Goal: Task Accomplishment & Management: Use online tool/utility

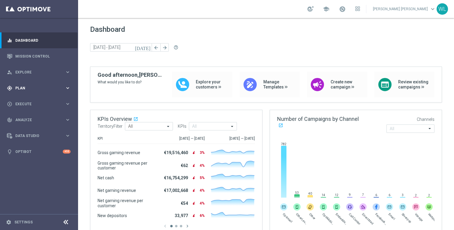
click at [44, 90] on span "Plan" at bounding box center [40, 89] width 50 height 4
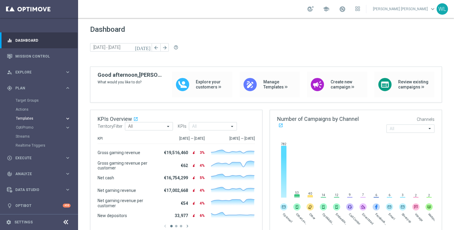
click at [29, 119] on span "Templates" at bounding box center [37, 119] width 43 height 4
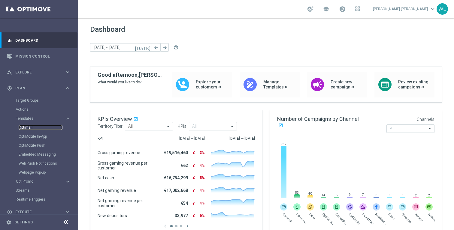
click at [29, 127] on link "Optimail" at bounding box center [41, 127] width 44 height 5
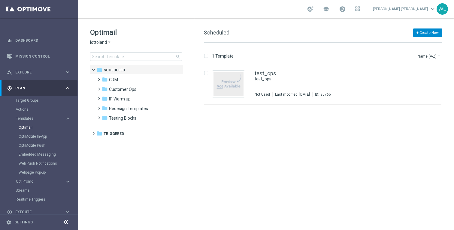
click at [425, 34] on button "+ Create New" at bounding box center [427, 33] width 29 height 8
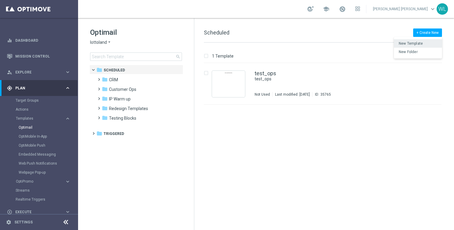
click at [416, 45] on span "New Template" at bounding box center [411, 43] width 24 height 4
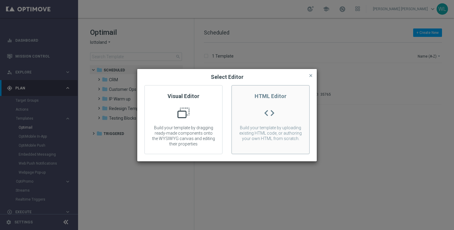
click at [265, 101] on div "HTML Editor code Build your template by uploading existing HTML code, or author…" at bounding box center [271, 119] width 78 height 69
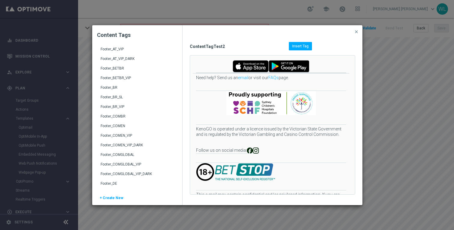
scroll to position [36, 0]
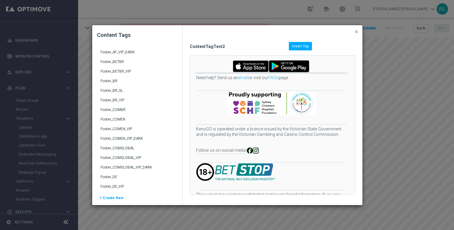
click at [251, 67] on img at bounding box center [251, 66] width 36 height 12
